Goal: Task Accomplishment & Management: Manage account settings

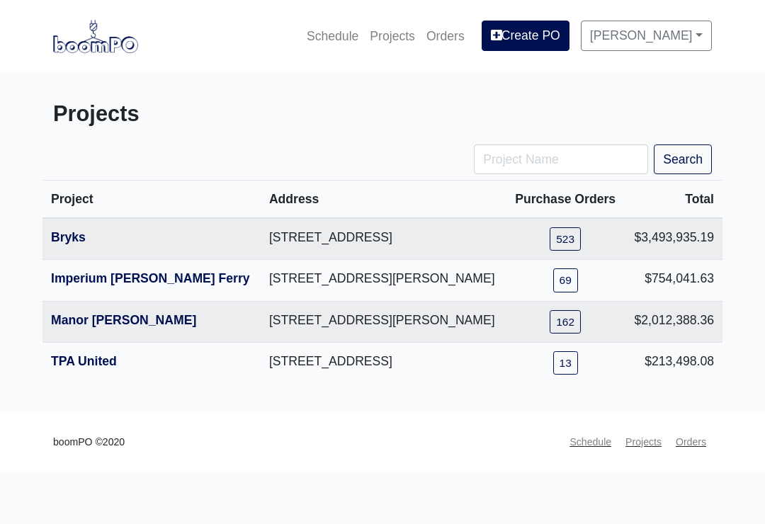
click at [103, 368] on link "TPA United" at bounding box center [84, 361] width 66 height 14
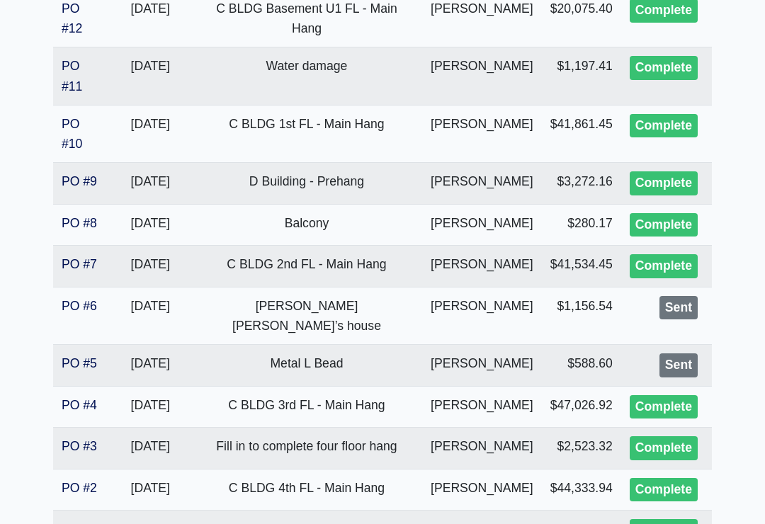
scroll to position [580, 0]
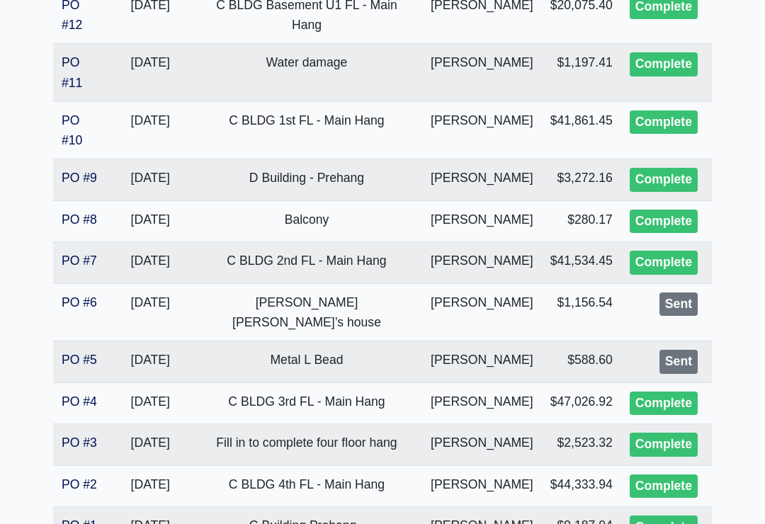
click at [74, 296] on link "PO #6" at bounding box center [79, 303] width 35 height 14
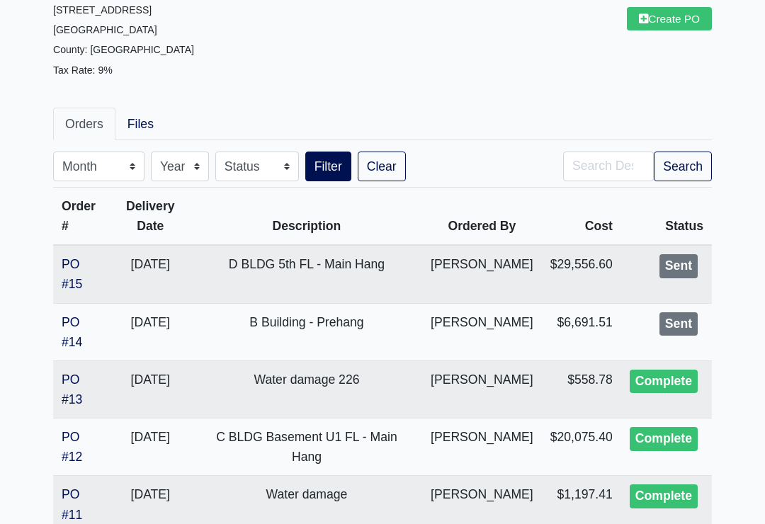
scroll to position [147, 0]
click at [77, 316] on link "PO #14" at bounding box center [72, 333] width 21 height 34
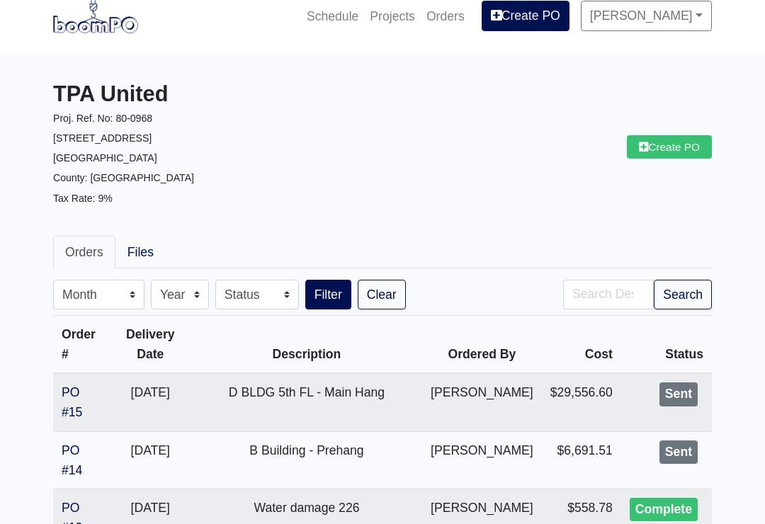
scroll to position [0, 0]
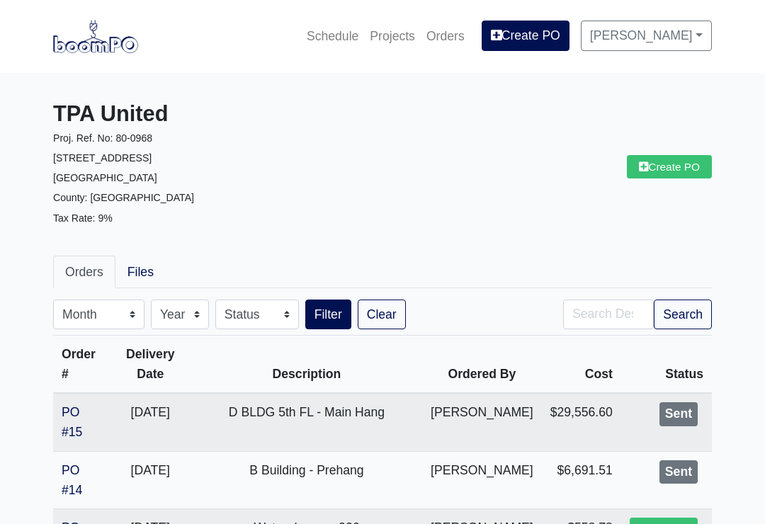
click at [96, 49] on img at bounding box center [95, 36] width 85 height 33
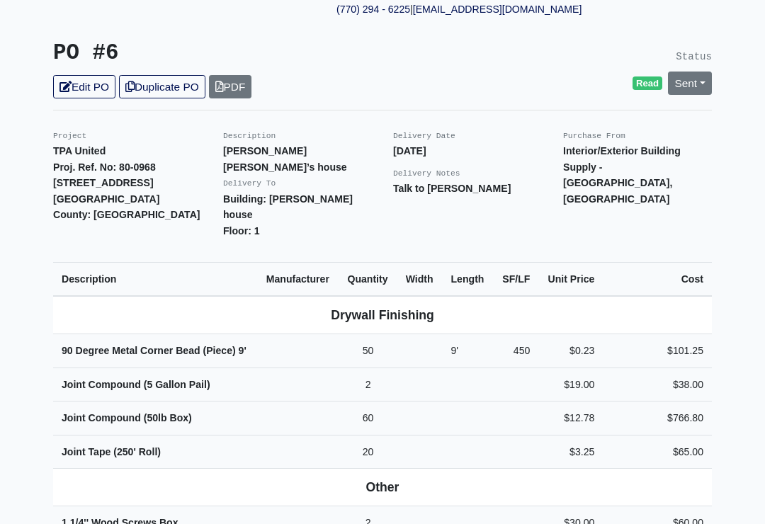
click at [681, 76] on link "Sent" at bounding box center [690, 83] width 44 height 23
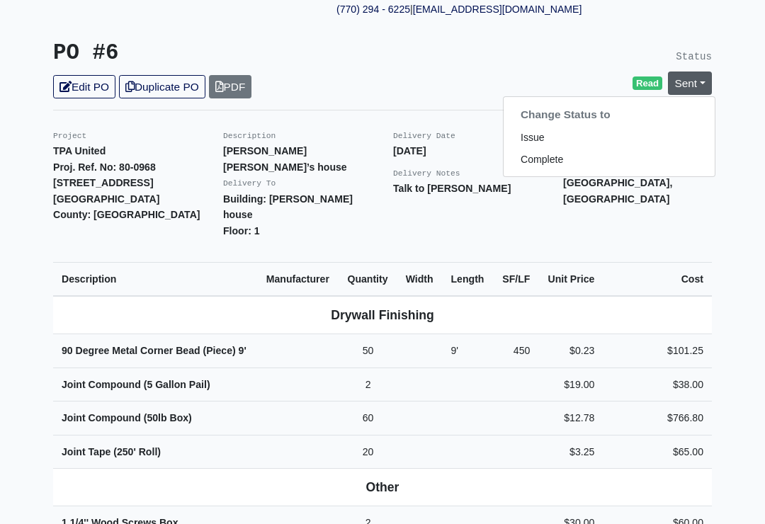
click at [549, 149] on link "Complete" at bounding box center [609, 160] width 211 height 22
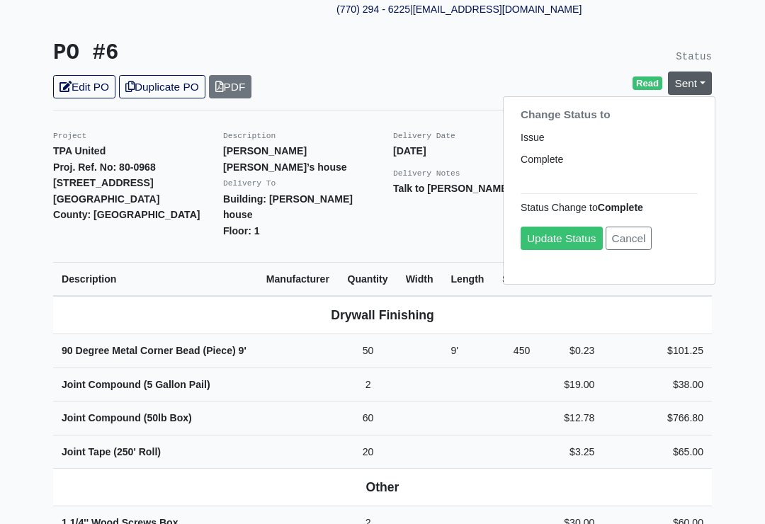
click at [570, 227] on link "Update Status" at bounding box center [562, 238] width 82 height 23
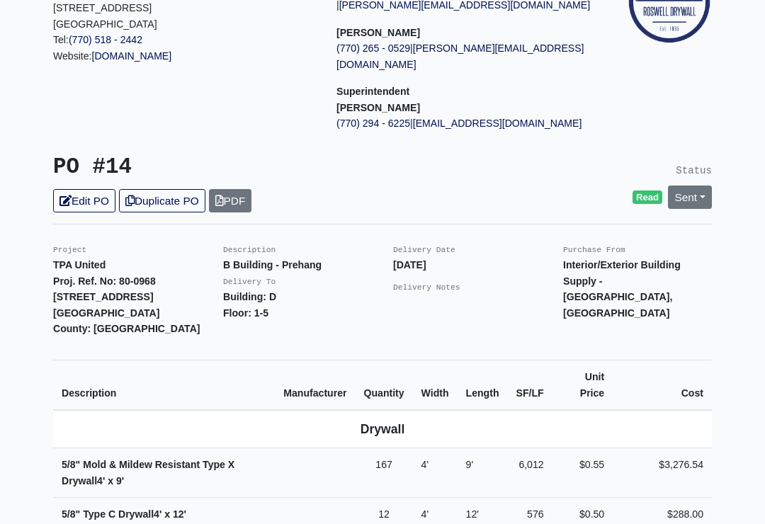
click at [696, 186] on link "Sent" at bounding box center [690, 197] width 44 height 23
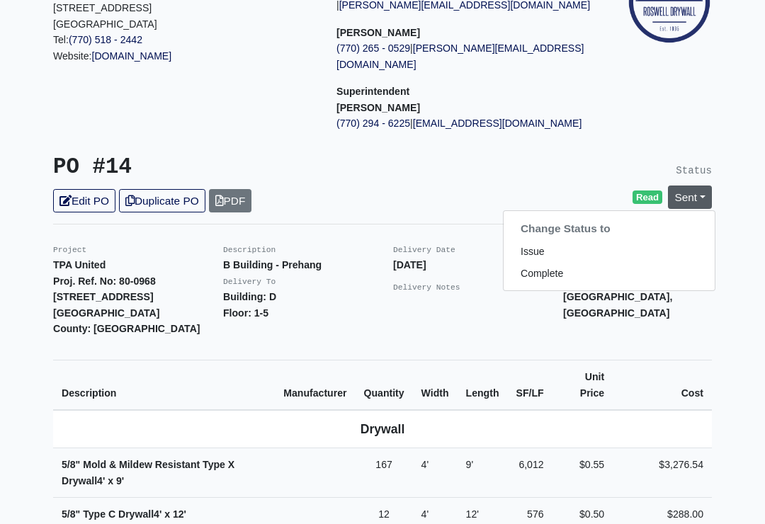
click at [535, 263] on link "Complete" at bounding box center [609, 274] width 211 height 22
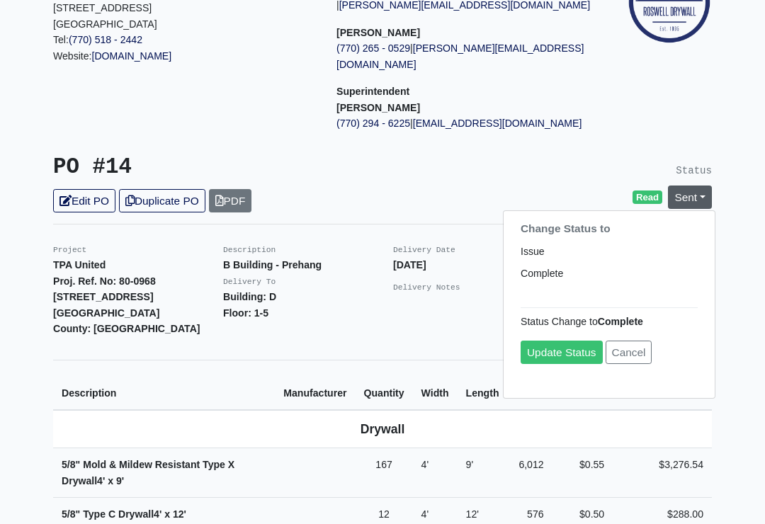
click at [565, 342] on link "Update Status" at bounding box center [562, 352] width 82 height 23
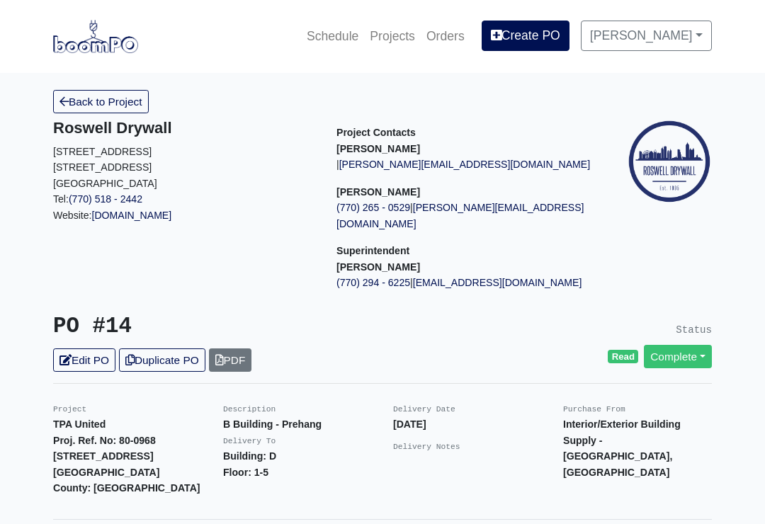
scroll to position [181, 0]
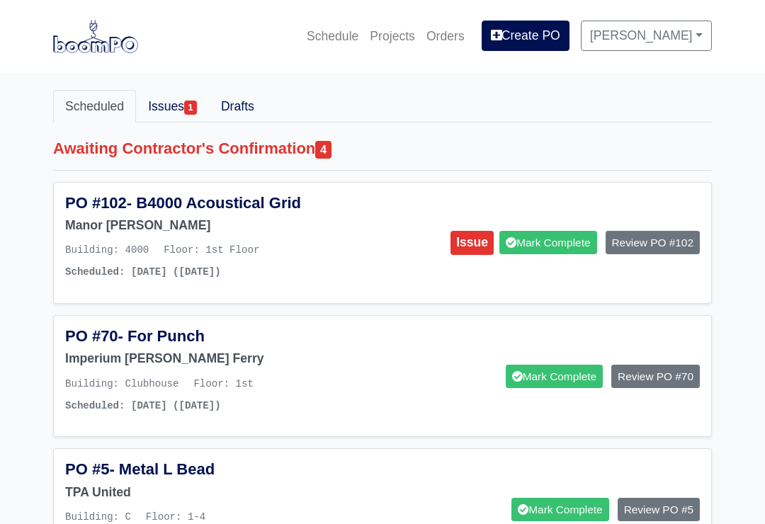
click at [402, 38] on link "Projects" at bounding box center [392, 36] width 57 height 31
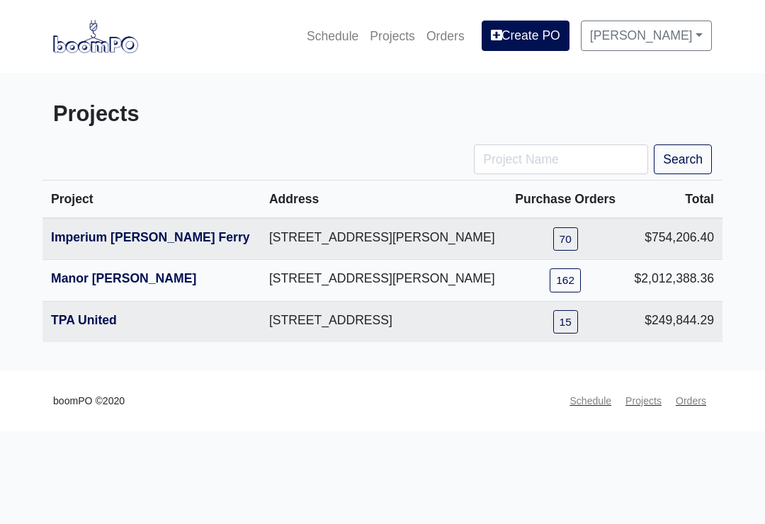
click at [94, 286] on link "Manor [PERSON_NAME]" at bounding box center [123, 278] width 145 height 14
click at [94, 244] on link "Imperium [PERSON_NAME] Ferry" at bounding box center [150, 237] width 199 height 14
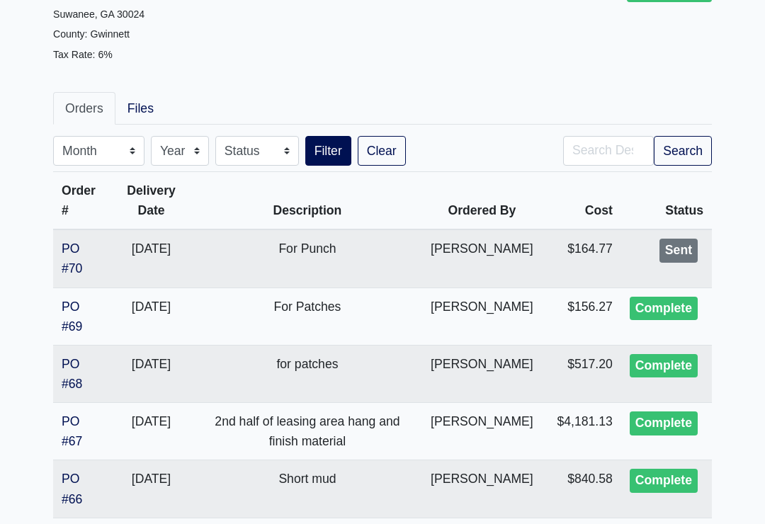
scroll to position [233, 0]
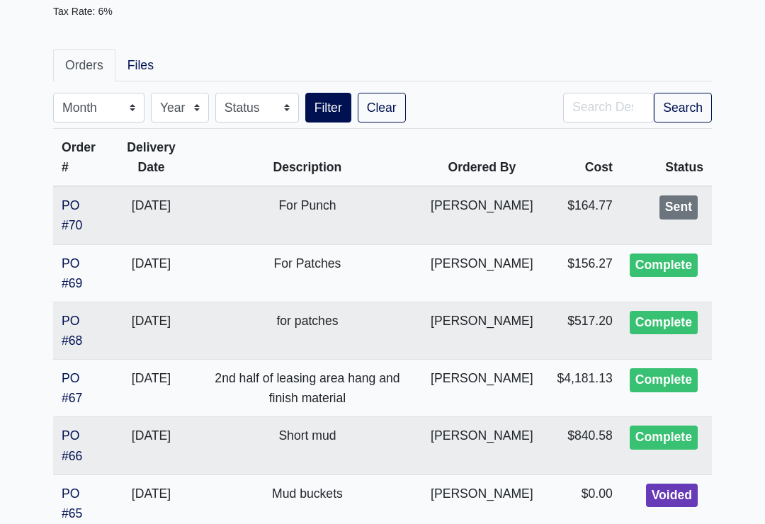
click at [90, 190] on td "PO #70" at bounding box center [81, 215] width 57 height 58
click at [81, 198] on link "PO #70" at bounding box center [72, 215] width 21 height 34
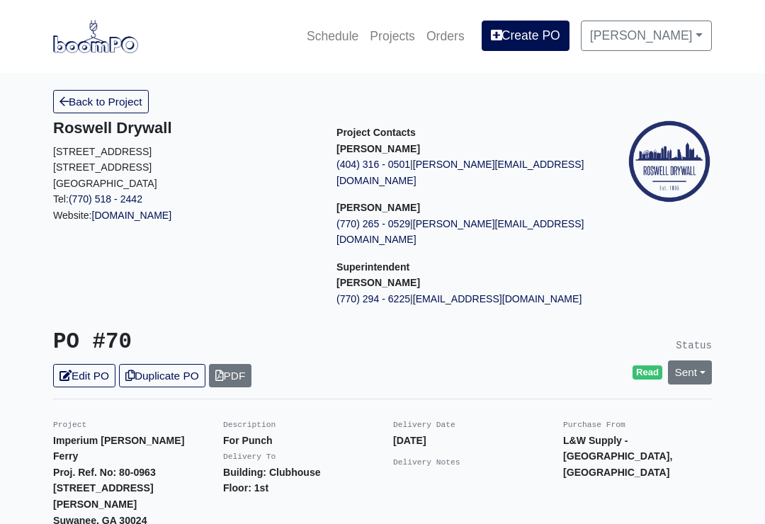
click at [691, 361] on link "Sent" at bounding box center [690, 372] width 44 height 23
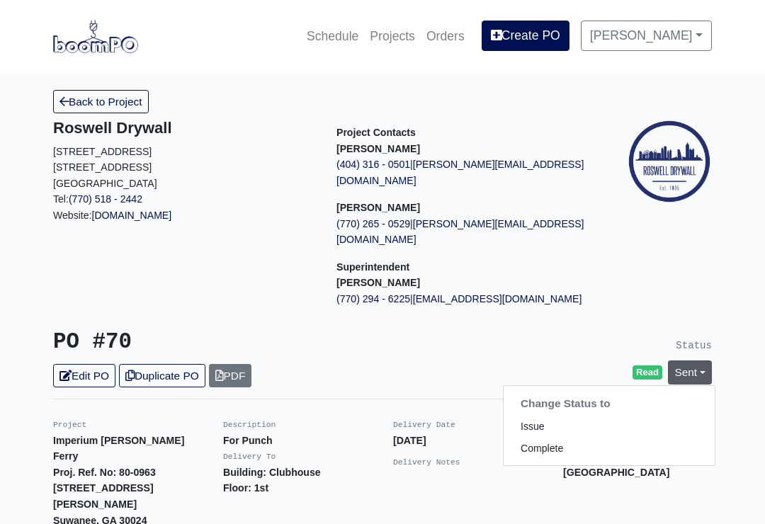
click at [550, 438] on link "Complete" at bounding box center [609, 449] width 211 height 22
click at [548, 517] on link "Update Status" at bounding box center [562, 528] width 82 height 23
